Goal: Task Accomplishment & Management: Use online tool/utility

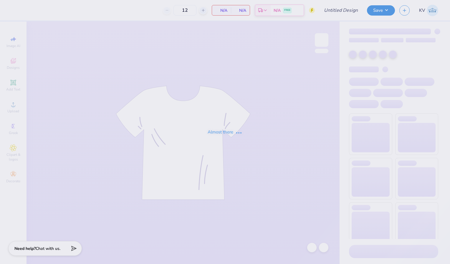
type input "kd dudes day"
type input "24"
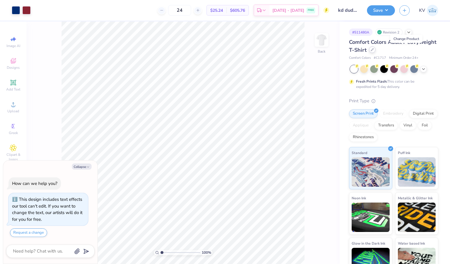
click at [374, 49] on icon at bounding box center [372, 49] width 3 height 3
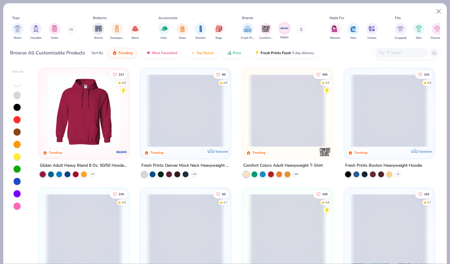
click at [284, 26] on img "filter for Gildan" at bounding box center [284, 28] width 9 height 9
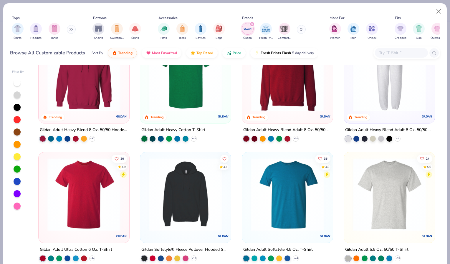
scroll to position [3, 0]
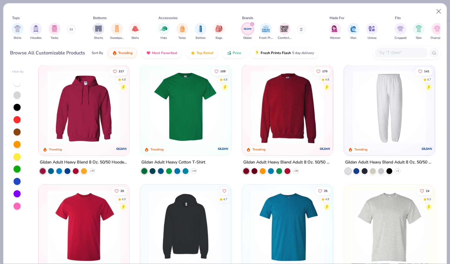
click at [175, 130] on img at bounding box center [185, 107] width 79 height 73
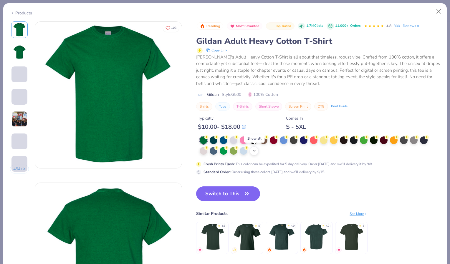
click at [253, 148] on div "+ 22" at bounding box center [254, 151] width 9 height 9
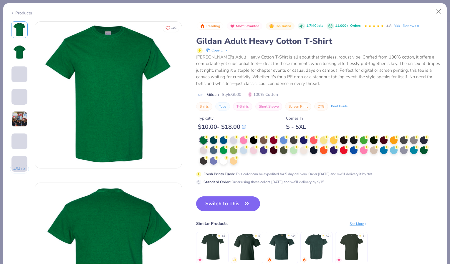
click at [243, 161] on div at bounding box center [316, 151] width 232 height 29
click at [224, 160] on div at bounding box center [224, 161] width 8 height 8
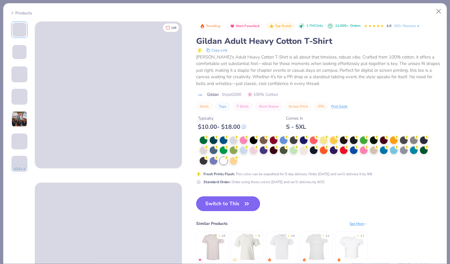
click at [216, 205] on button "Switch to This" at bounding box center [228, 204] width 64 height 15
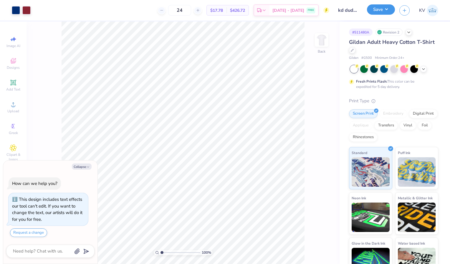
click at [384, 7] on button "Save" at bounding box center [381, 9] width 28 height 10
type textarea "x"
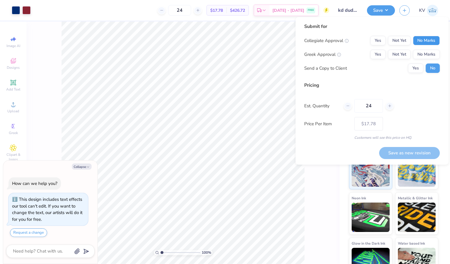
click at [419, 40] on button "No Marks" at bounding box center [426, 40] width 27 height 9
click at [374, 54] on button "Yes" at bounding box center [377, 54] width 15 height 9
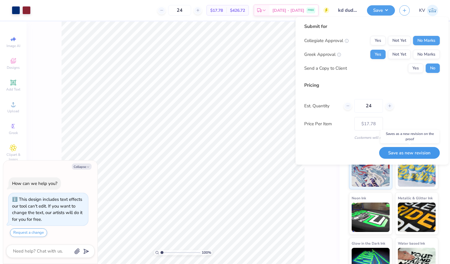
click at [393, 153] on button "Save as new revision" at bounding box center [409, 153] width 61 height 12
type input "$17.78"
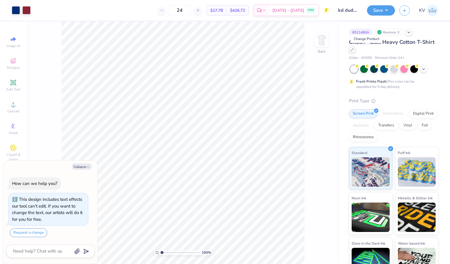
click at [354, 49] on icon at bounding box center [352, 49] width 3 height 3
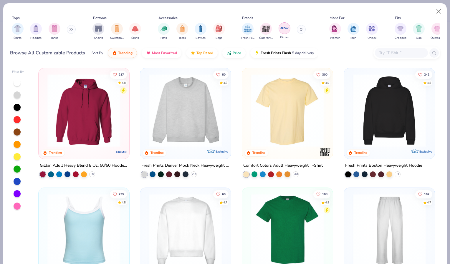
click at [284, 27] on img "filter for Gildan" at bounding box center [284, 28] width 9 height 9
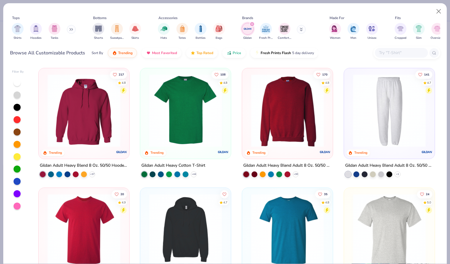
click at [274, 111] on img at bounding box center [287, 110] width 79 height 73
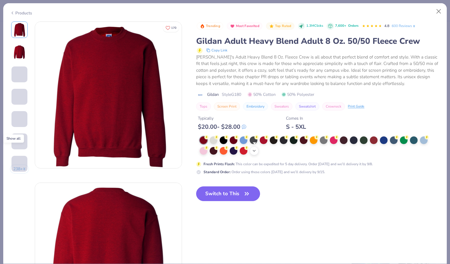
click at [255, 150] on icon at bounding box center [254, 151] width 5 height 5
click at [312, 149] on div at bounding box center [314, 151] width 8 height 8
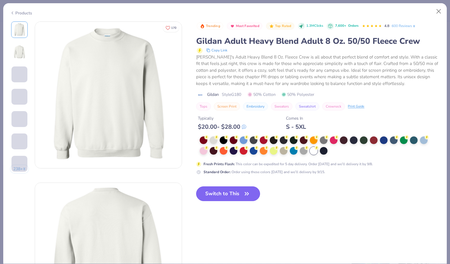
click at [214, 188] on button "Switch to This" at bounding box center [228, 194] width 64 height 15
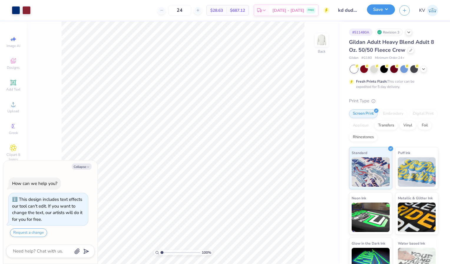
click at [380, 11] on button "Save" at bounding box center [381, 9] width 28 height 10
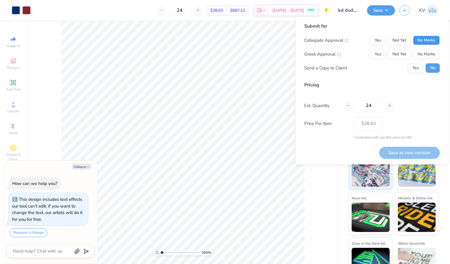
click at [430, 37] on button "No Marks" at bounding box center [426, 40] width 27 height 9
click at [375, 55] on button "Yes" at bounding box center [377, 53] width 15 height 9
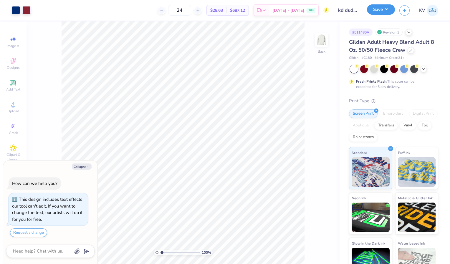
click at [387, 11] on button "Save" at bounding box center [381, 9] width 28 height 10
type textarea "x"
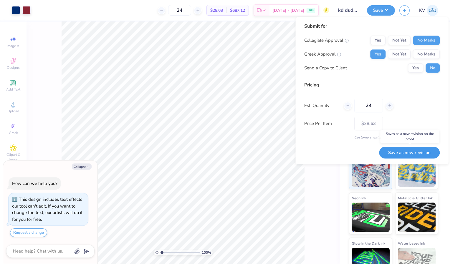
click at [394, 150] on button "Save as new revision" at bounding box center [409, 153] width 61 height 12
type input "$28.63"
click at [328, 157] on div "Submit for Collegiate Approval Yes Not Yet No Marks Greek Approval Yes Not Yet …" at bounding box center [371, 91] width 135 height 136
type textarea "x"
